Goal: Find specific page/section: Find specific page/section

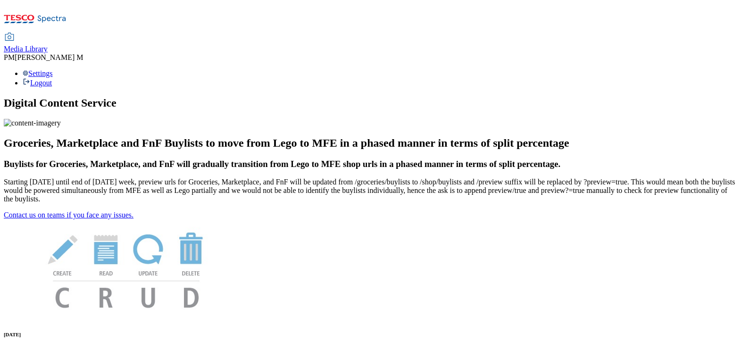
click at [48, 45] on span "Media Library" at bounding box center [26, 49] width 44 height 8
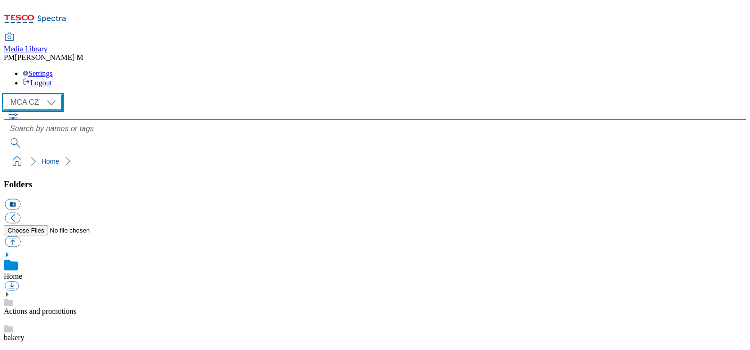
click at [53, 95] on select "MCA CZ MCA HU MCA SK" at bounding box center [33, 102] width 58 height 15
select select "flare-mca-hu"
click at [6, 95] on select "MCA CZ MCA HU MCA SK" at bounding box center [33, 102] width 58 height 15
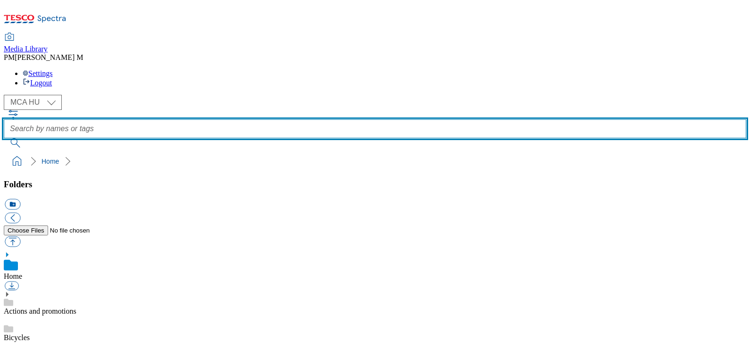
click at [357, 119] on input "text" at bounding box center [375, 128] width 742 height 19
type input "J11"
click at [4, 138] on button "submit" at bounding box center [16, 142] width 25 height 9
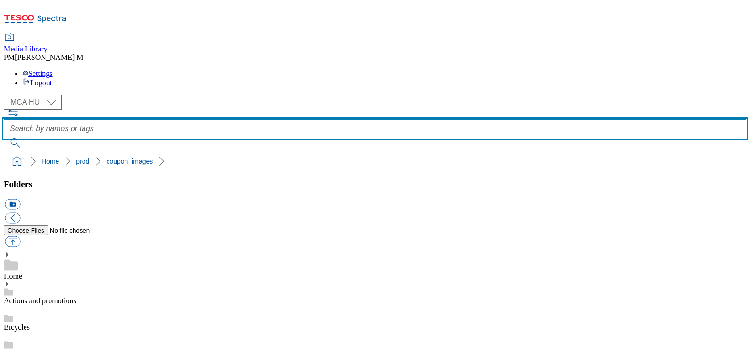
click at [450, 119] on input "text" at bounding box center [375, 128] width 742 height 19
type input "J11"
click at [4, 138] on button "submit" at bounding box center [16, 142] width 25 height 9
